Goal: Task Accomplishment & Management: Use online tool/utility

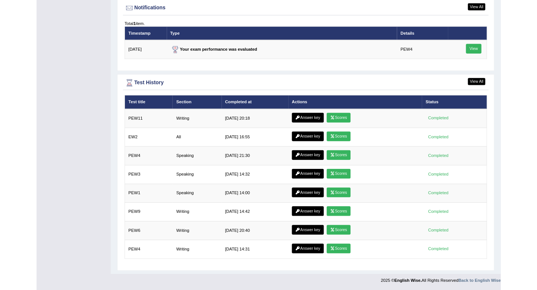
scroll to position [1002, 0]
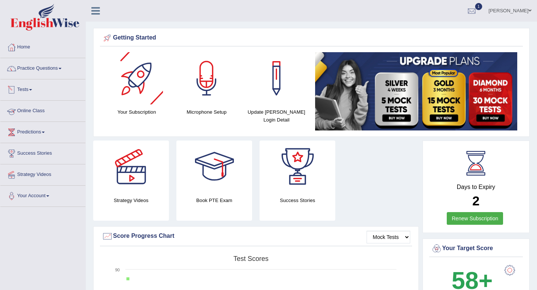
click at [28, 89] on link "Tests" at bounding box center [42, 88] width 85 height 19
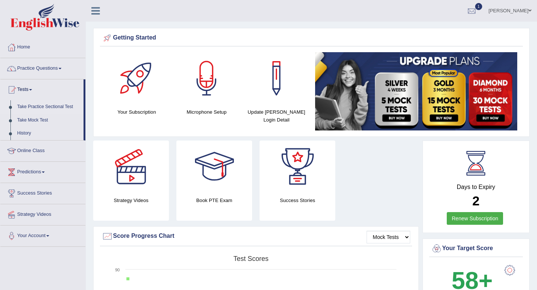
click at [55, 104] on link "Take Practice Sectional Test" at bounding box center [49, 106] width 70 height 13
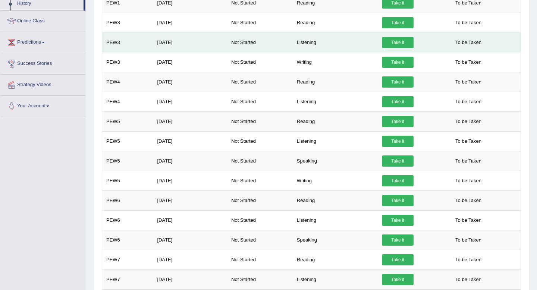
scroll to position [134, 0]
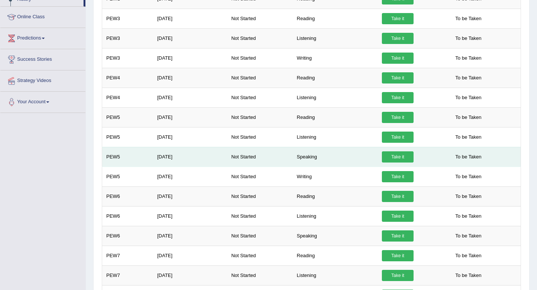
click at [399, 156] on link "Take it" at bounding box center [398, 156] width 32 height 11
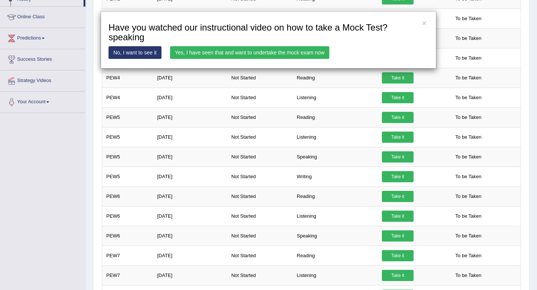
click at [299, 52] on link "Yes, I have seen that and want to undertake the mock exam now" at bounding box center [249, 52] width 159 height 13
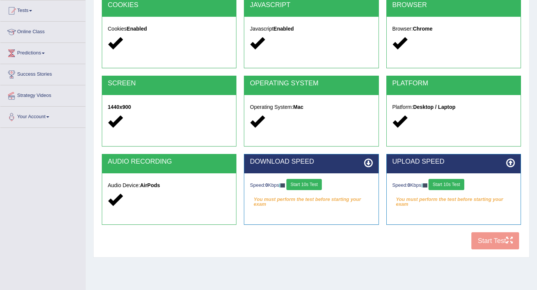
scroll to position [101, 0]
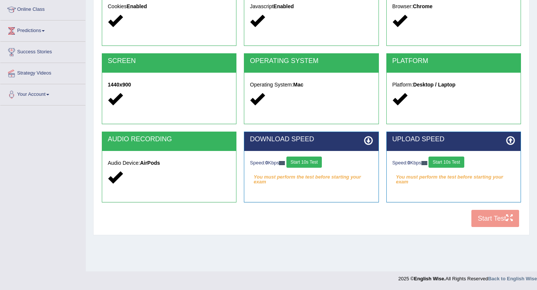
click at [304, 164] on button "Start 10s Test" at bounding box center [303, 162] width 35 height 11
click at [444, 164] on button "Start 10s Test" at bounding box center [445, 162] width 35 height 11
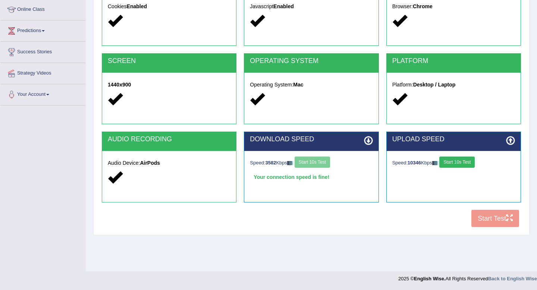
click at [452, 162] on button "Start 10s Test" at bounding box center [456, 162] width 35 height 11
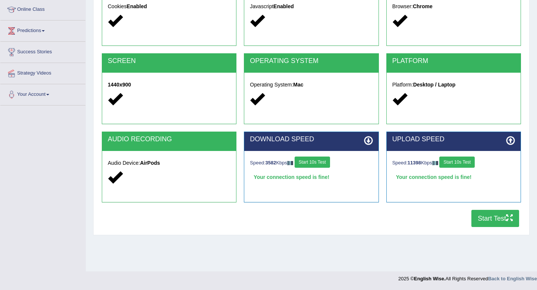
click at [484, 223] on button "Start Test" at bounding box center [495, 218] width 48 height 17
